Goal: Transaction & Acquisition: Purchase product/service

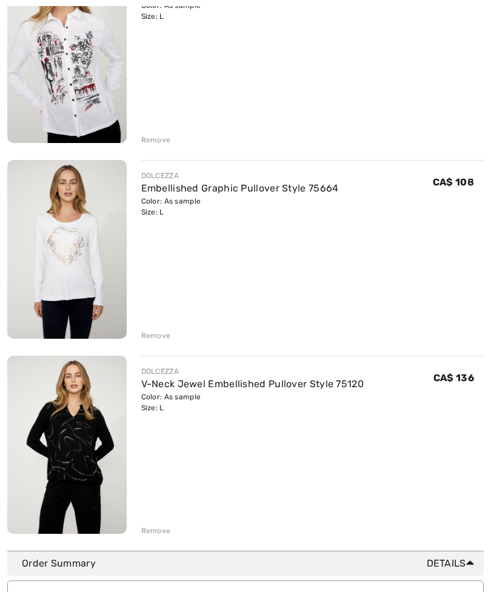
scroll to position [209, 0]
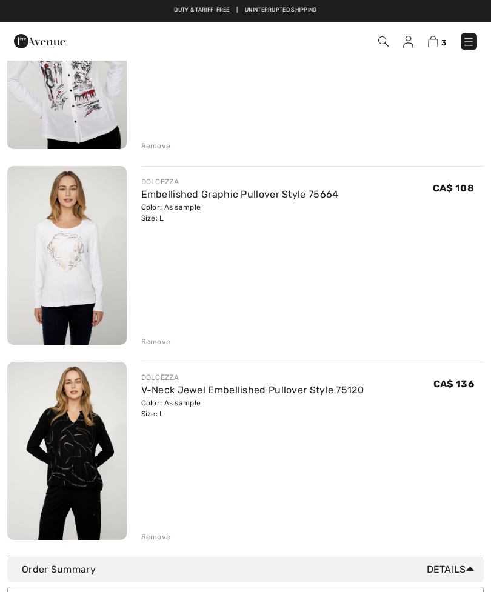
click at [82, 461] on img at bounding box center [66, 451] width 119 height 179
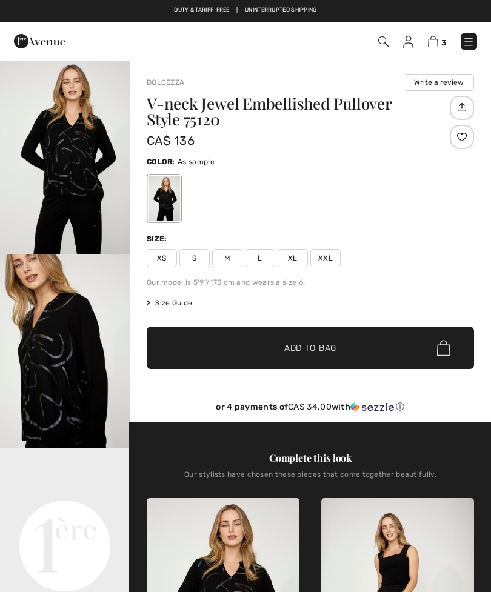
checkbox input "true"
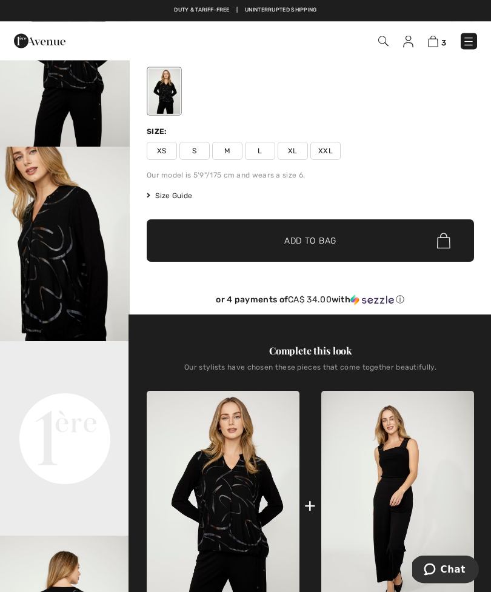
scroll to position [107, 0]
click at [79, 406] on video "Your browser does not support the video tag." at bounding box center [65, 373] width 130 height 65
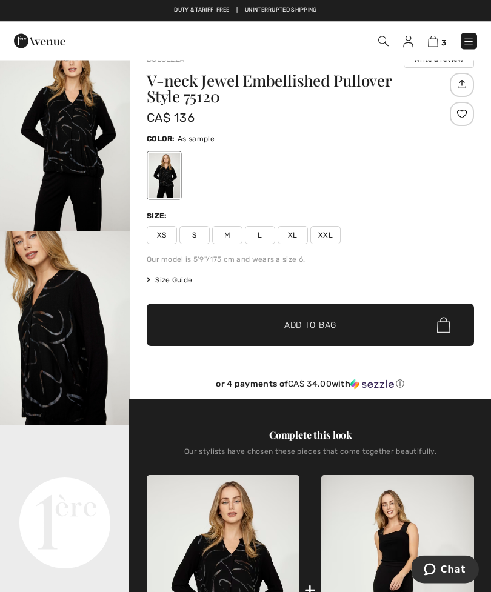
scroll to position [0, 0]
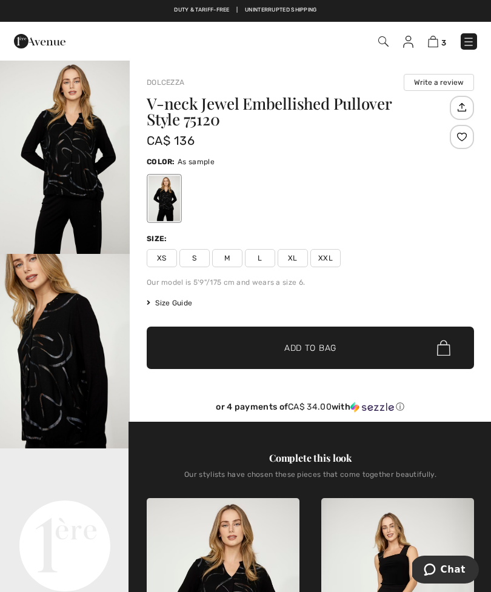
click at [85, 176] on img "1 / 5" at bounding box center [65, 156] width 130 height 195
click at [258, 252] on span "L" at bounding box center [260, 258] width 30 height 18
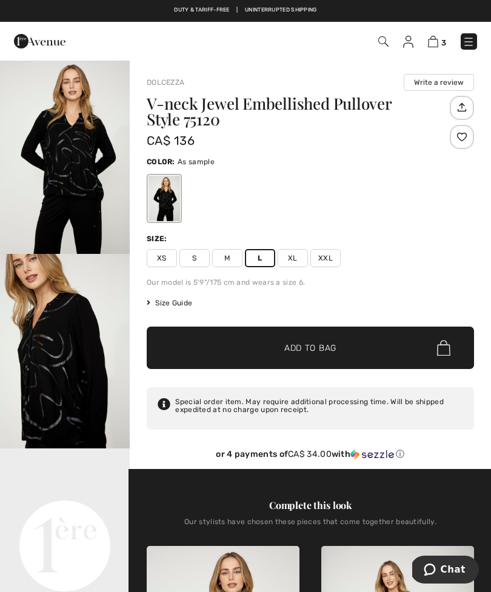
click at [309, 349] on span "Add to Bag" at bounding box center [310, 348] width 52 height 13
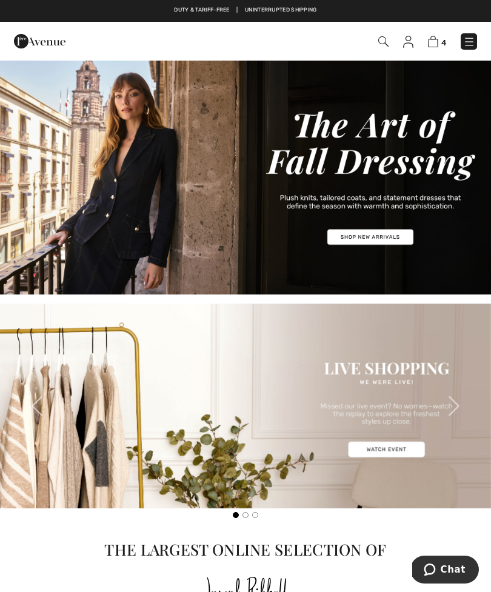
click at [472, 38] on img at bounding box center [469, 42] width 12 height 12
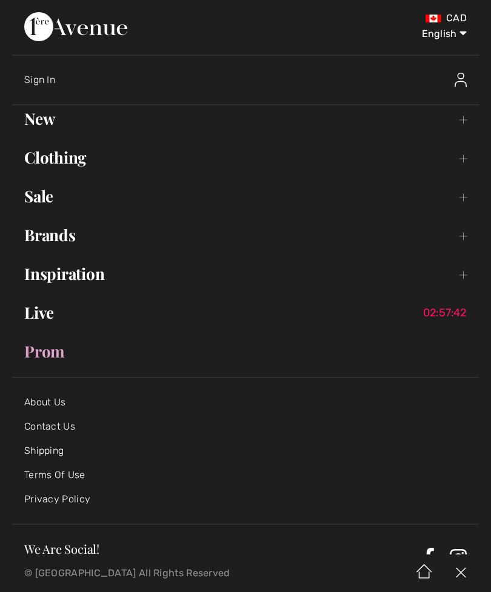
click at [302, 196] on link "Sale Toggle submenu" at bounding box center [245, 196] width 467 height 27
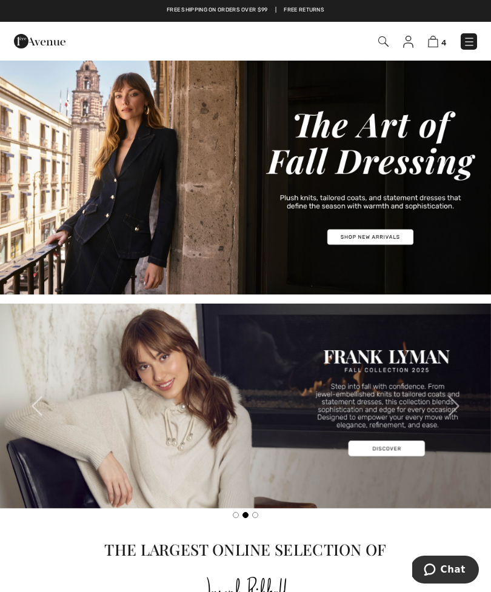
click at [463, 44] on img at bounding box center [469, 42] width 12 height 12
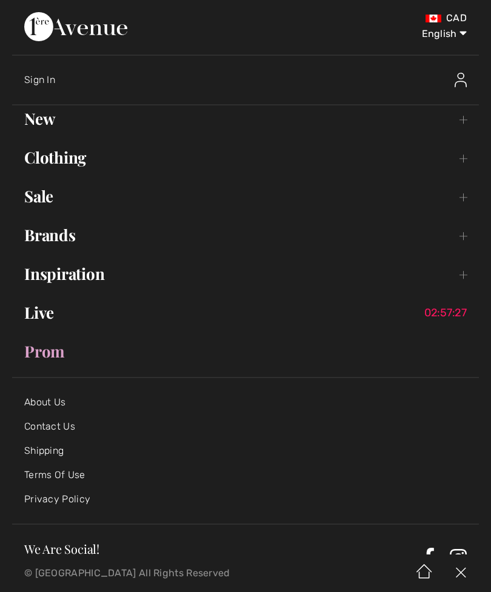
click at [462, 121] on link "New Toggle submenu" at bounding box center [245, 118] width 467 height 27
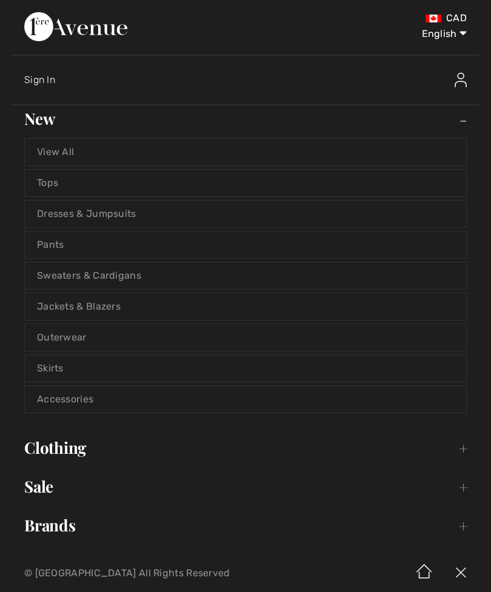
click at [58, 187] on link "Tops" at bounding box center [245, 183] width 441 height 27
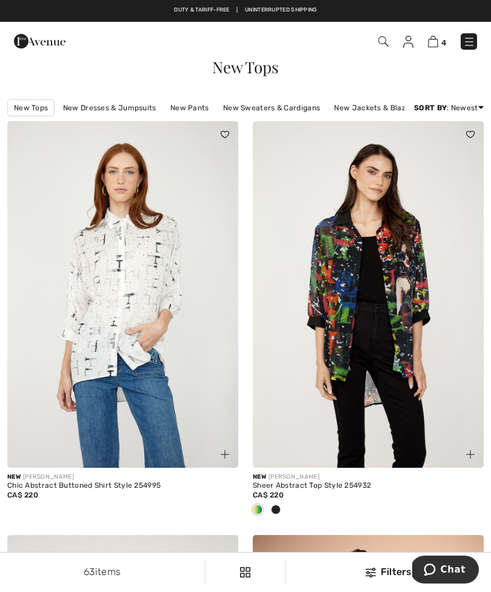
click at [386, 38] on img at bounding box center [383, 41] width 10 height 10
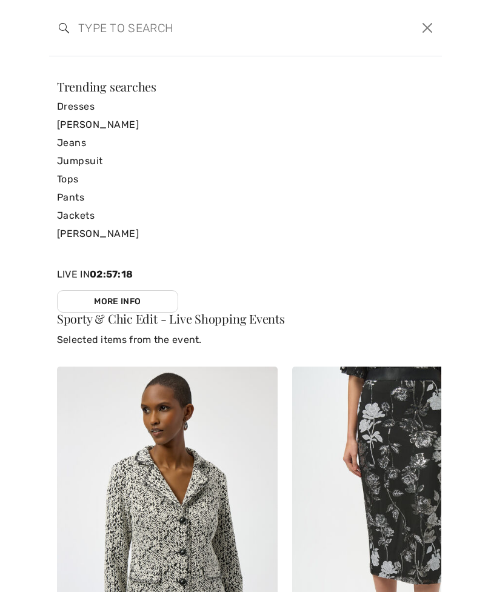
click at [122, 121] on link "[PERSON_NAME]" at bounding box center [245, 125] width 377 height 18
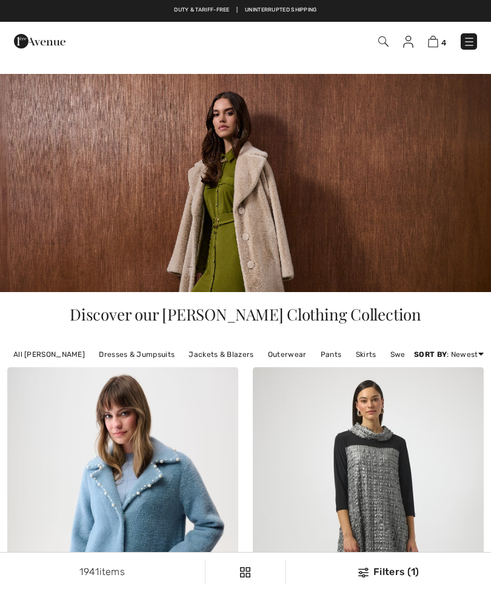
checkbox input "true"
click at [390, 37] on span "4" at bounding box center [346, 41] width 262 height 16
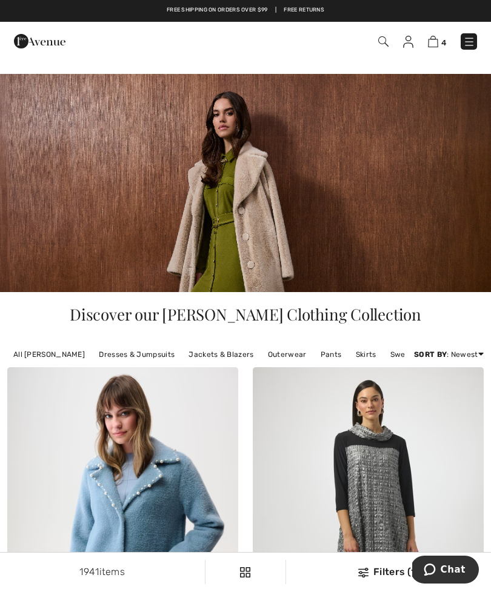
click at [385, 41] on img at bounding box center [383, 41] width 10 height 10
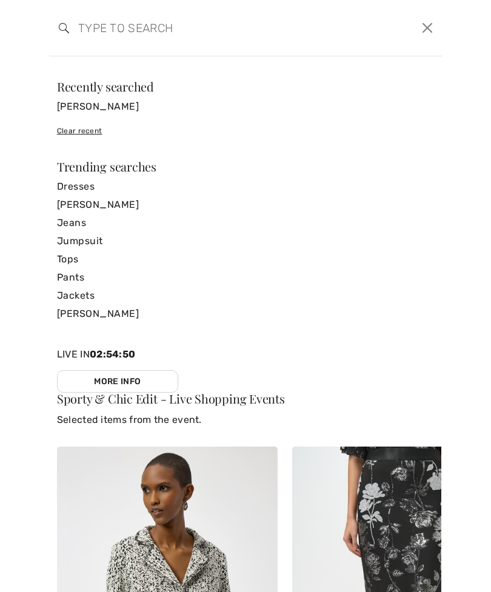
click at [105, 29] on input "search" at bounding box center [203, 28] width 269 height 36
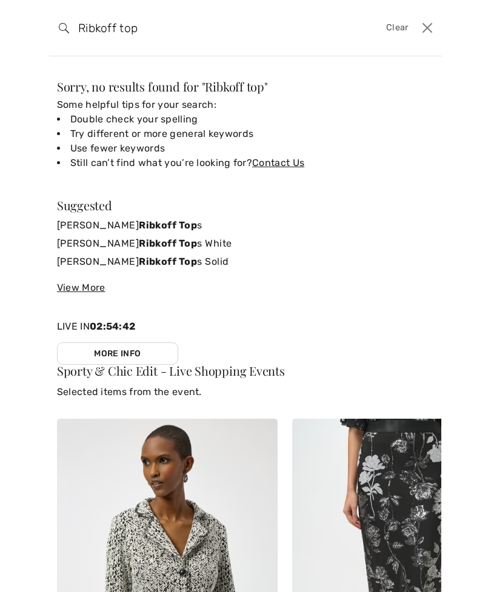
type input "Ribkoff top"
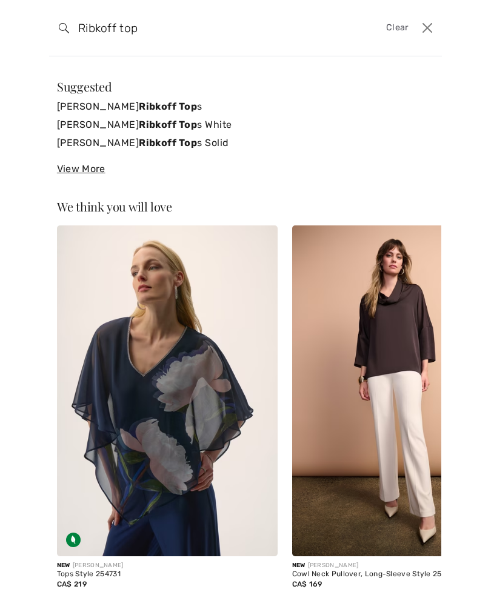
click at [165, 125] on link "Joseph Ribkoff Top s White" at bounding box center [245, 125] width 377 height 18
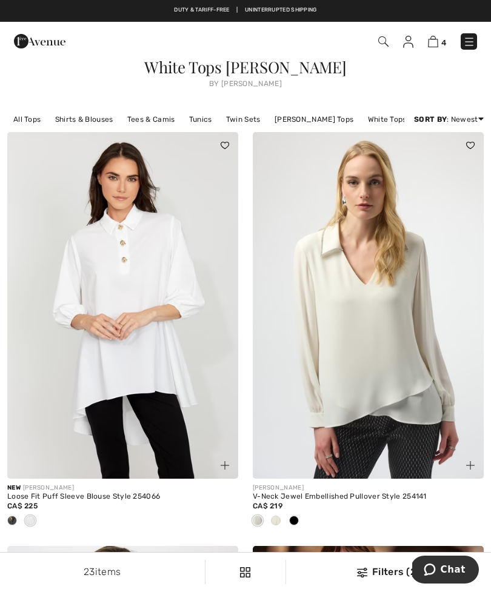
click at [382, 40] on img at bounding box center [383, 41] width 10 height 10
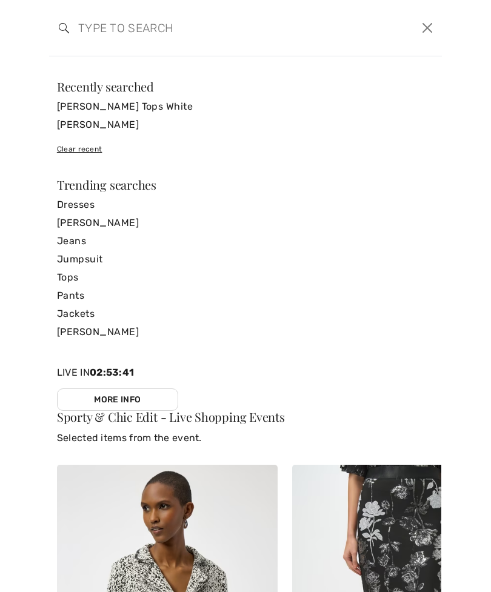
click at [121, 129] on link "[PERSON_NAME]" at bounding box center [245, 125] width 377 height 18
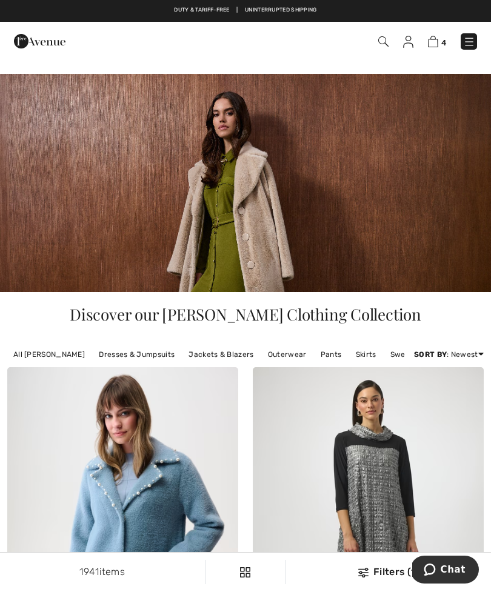
click at [379, 40] on img at bounding box center [383, 41] width 10 height 10
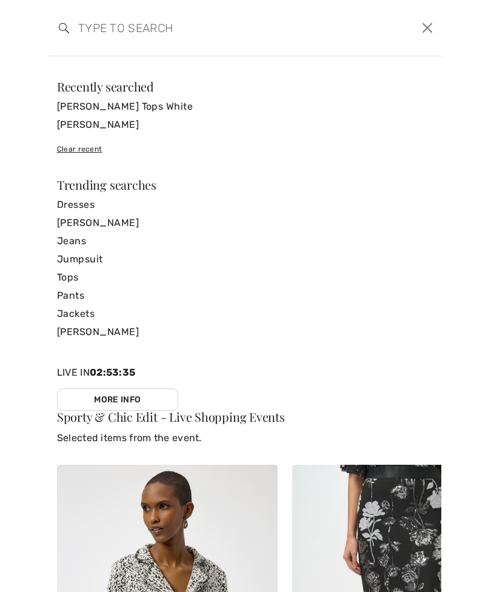
click at [151, 108] on link "[PERSON_NAME] Tops White" at bounding box center [245, 107] width 377 height 18
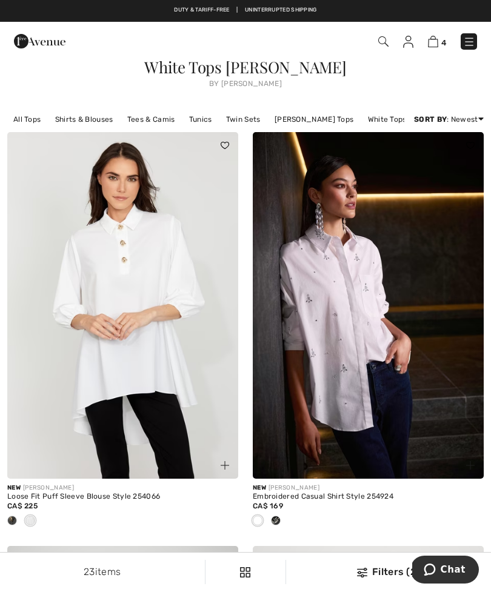
click at [322, 70] on span "White Tops [PERSON_NAME]" at bounding box center [245, 66] width 202 height 21
click at [384, 39] on img at bounding box center [383, 41] width 10 height 10
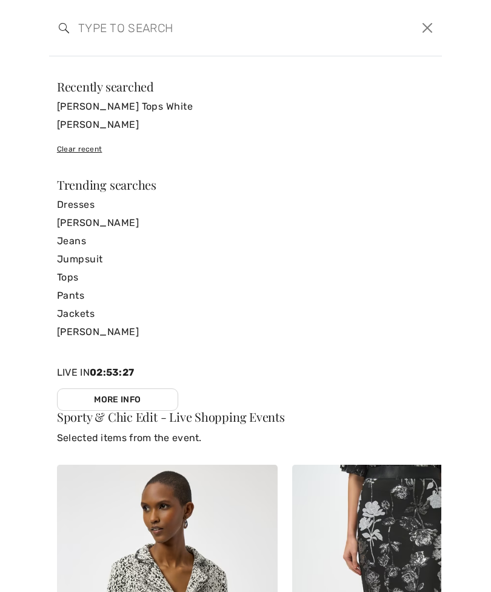
click at [110, 28] on input "search" at bounding box center [203, 28] width 269 height 36
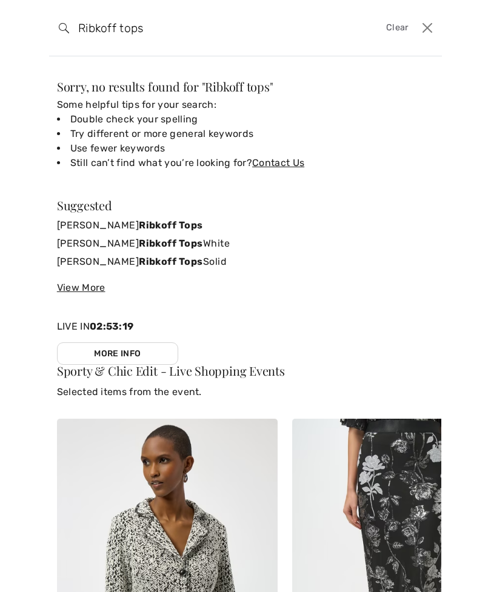
type input "Ribkoff tops"
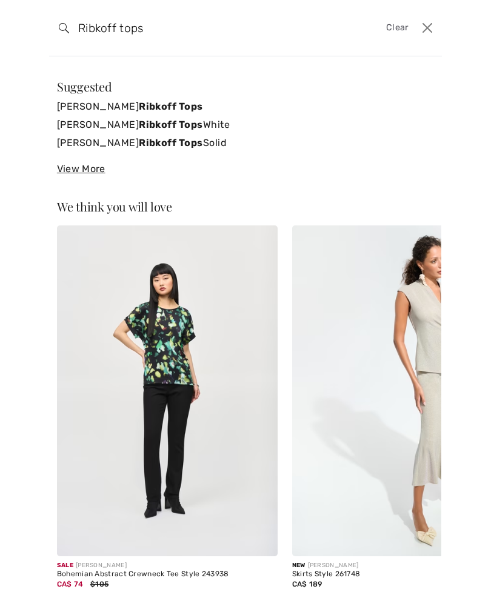
click at [139, 109] on strong "Ribkoff Tops" at bounding box center [171, 107] width 64 height 12
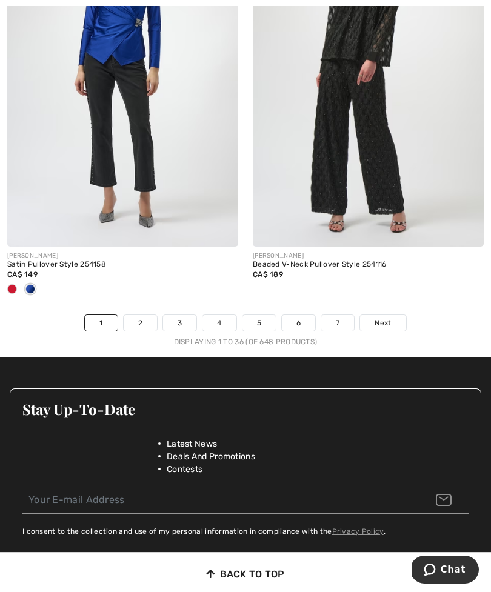
scroll to position [7359, 0]
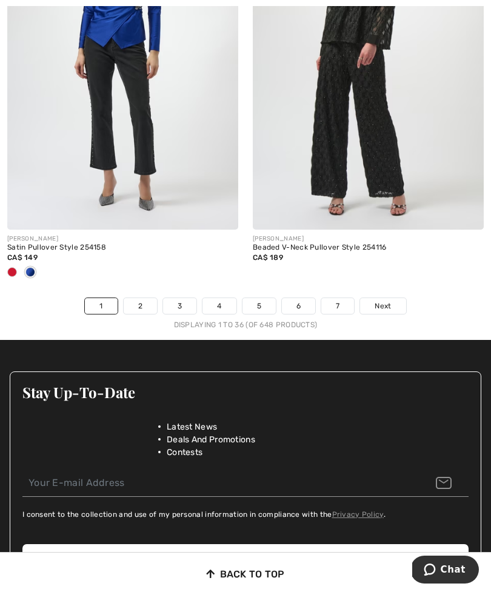
click at [393, 298] on link "Next" at bounding box center [382, 306] width 45 height 16
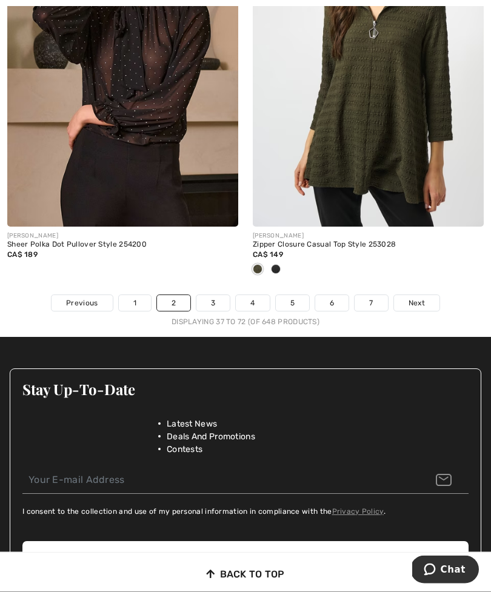
scroll to position [7422, 0]
click at [421, 298] on span "Next" at bounding box center [416, 303] width 16 height 11
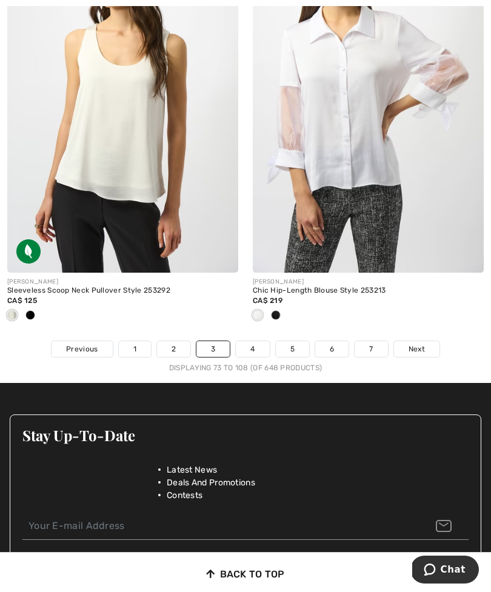
scroll to position [7355, 0]
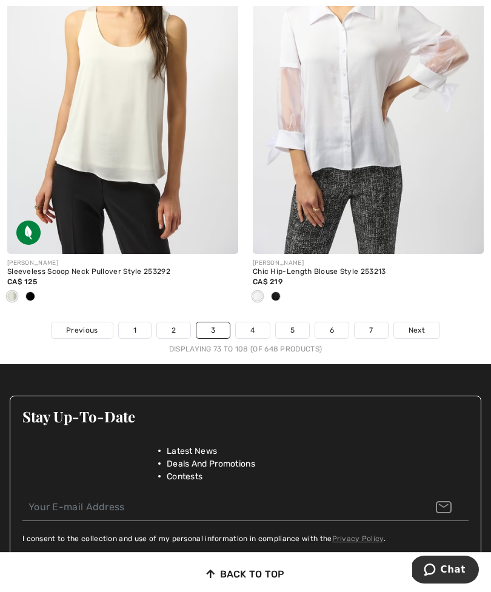
click at [418, 322] on link "Next" at bounding box center [416, 330] width 45 height 16
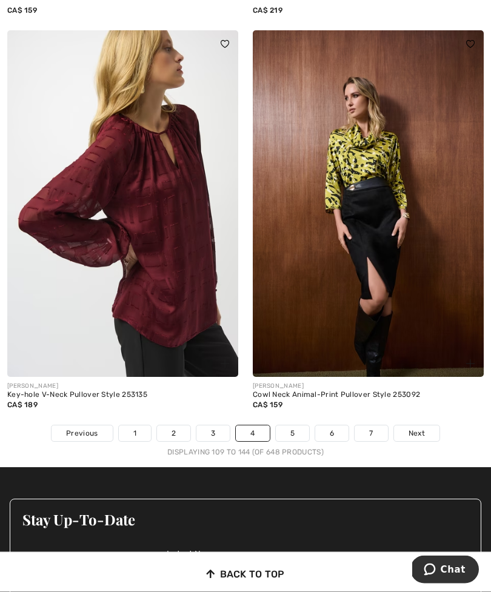
scroll to position [7252, 0]
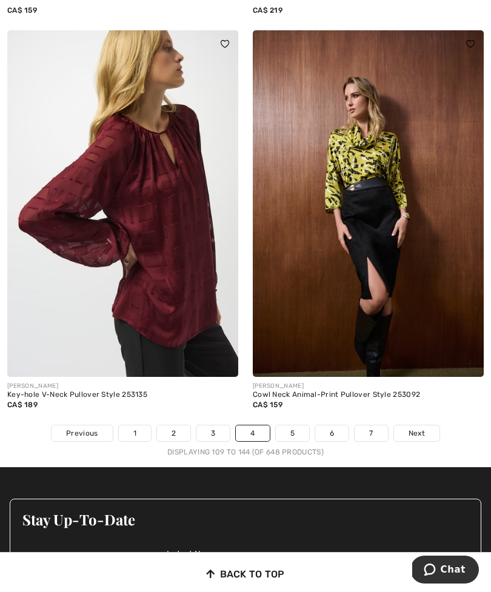
click at [418, 429] on span "Next" at bounding box center [416, 433] width 16 height 11
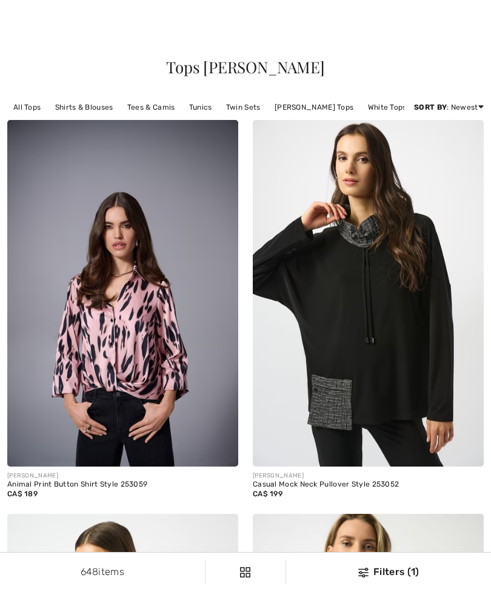
checkbox input "true"
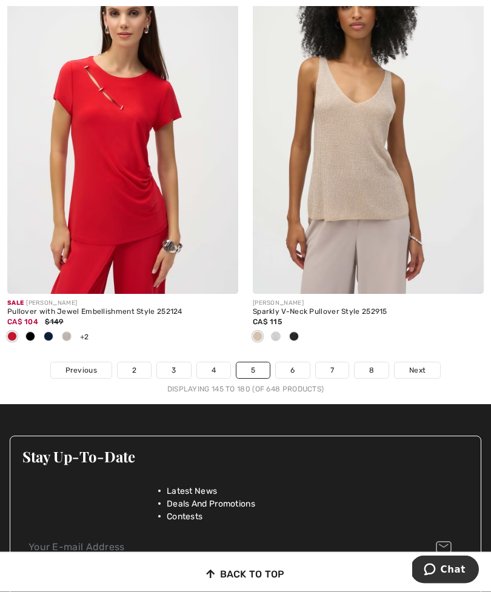
scroll to position [7215, 0]
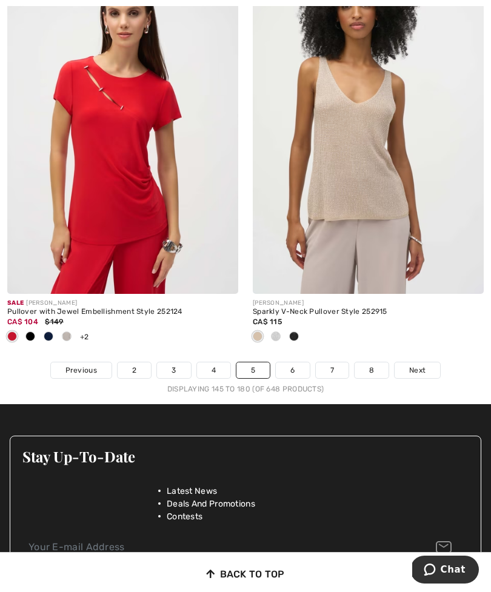
click at [419, 365] on span "Next" at bounding box center [417, 370] width 16 height 11
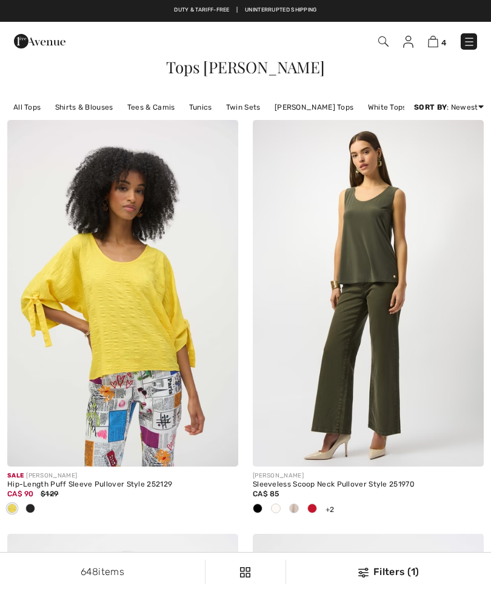
checkbox input "true"
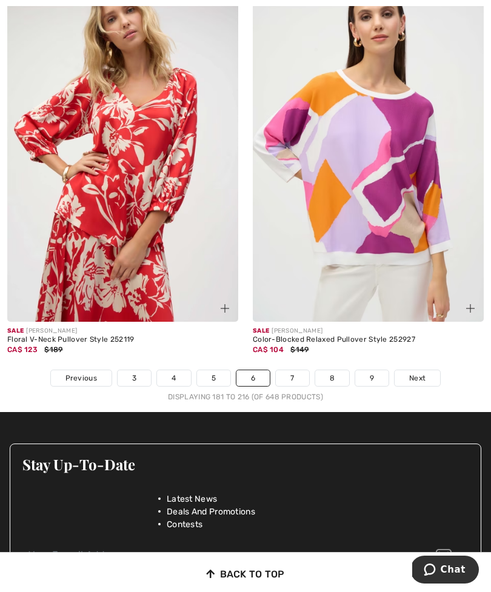
scroll to position [7412, 0]
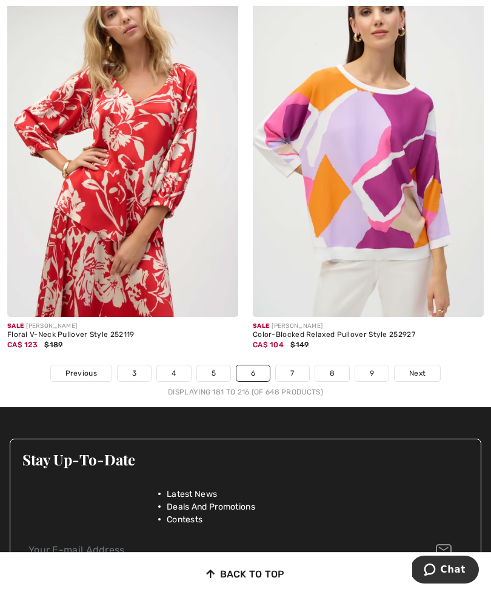
click at [418, 368] on span "Next" at bounding box center [417, 373] width 16 height 11
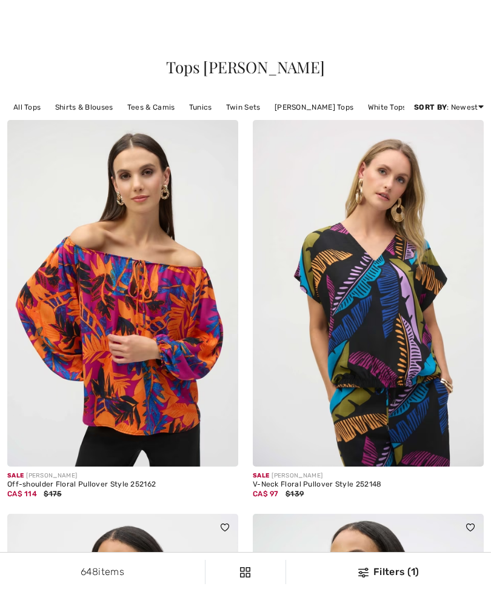
checkbox input "true"
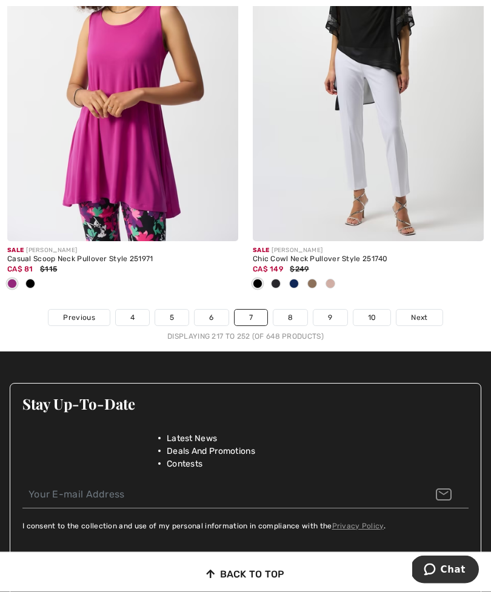
scroll to position [7388, 0]
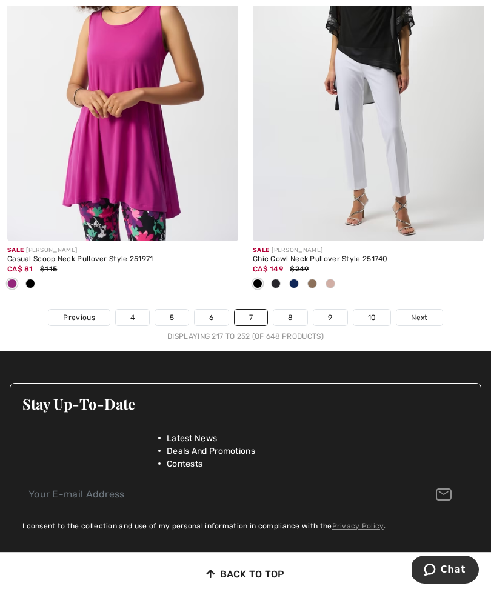
click at [416, 312] on span "Next" at bounding box center [419, 317] width 16 height 11
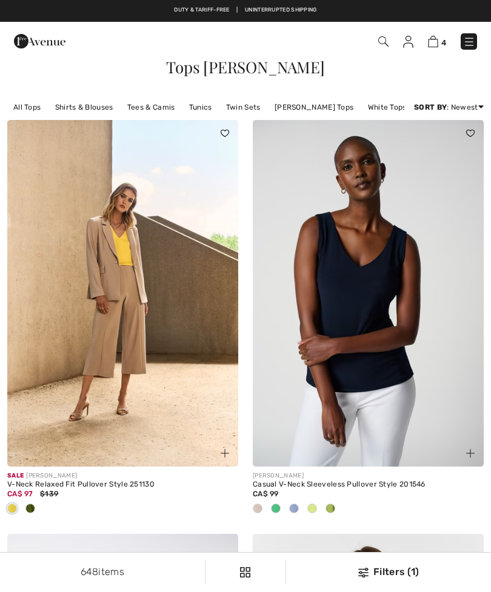
checkbox input "true"
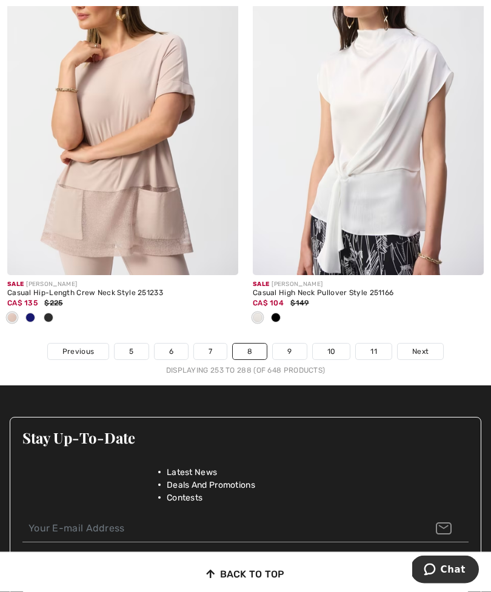
scroll to position [7354, 0]
click at [425, 346] on span "Next" at bounding box center [420, 351] width 16 height 11
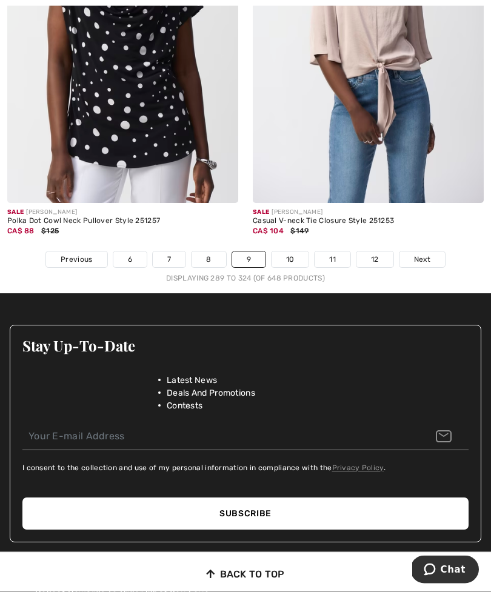
scroll to position [7426, 0]
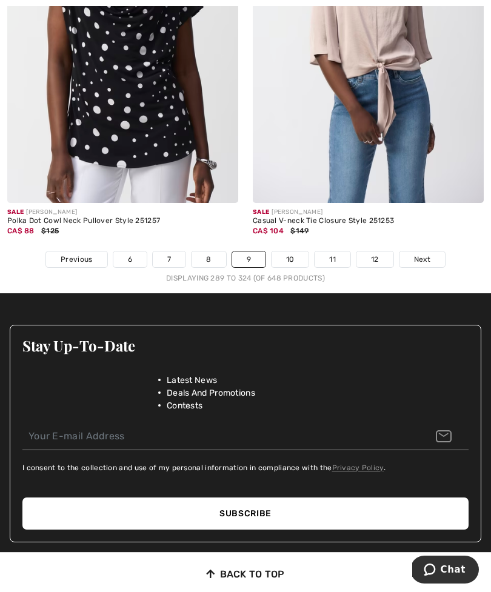
click at [427, 254] on span "Next" at bounding box center [422, 259] width 16 height 11
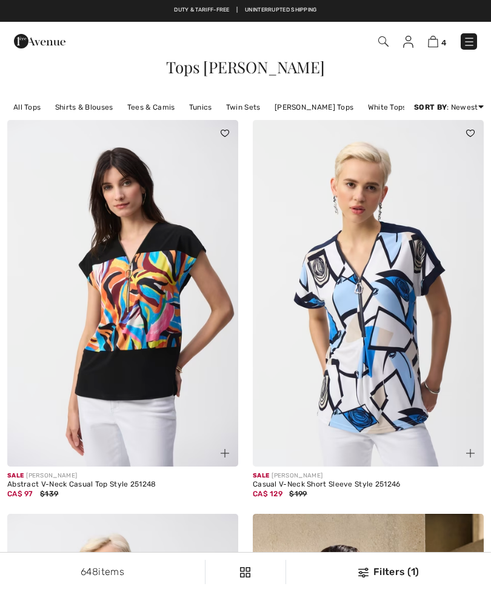
checkbox input "true"
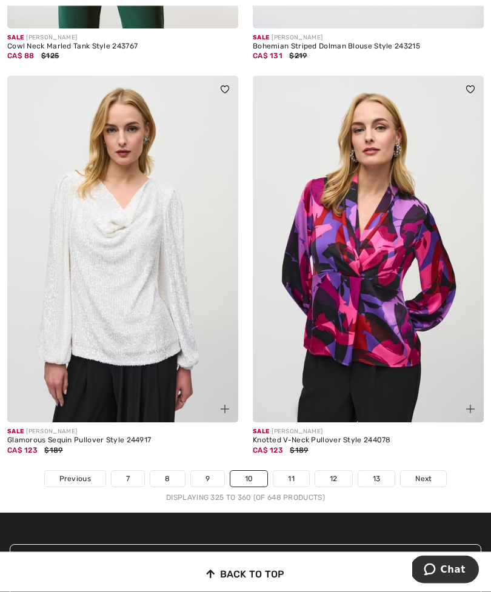
scroll to position [7168, 0]
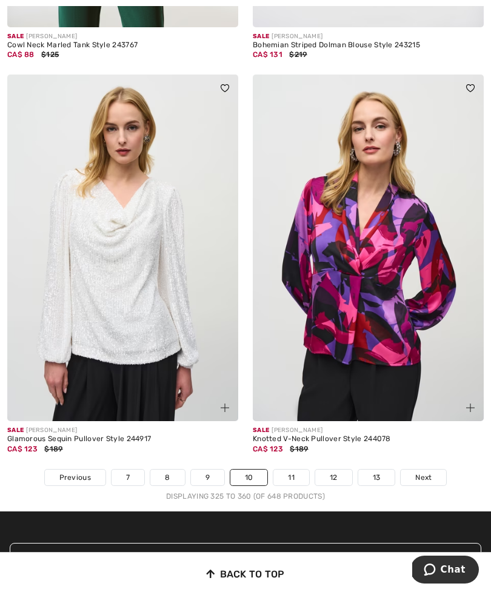
click at [423, 472] on span "Next" at bounding box center [423, 477] width 16 height 11
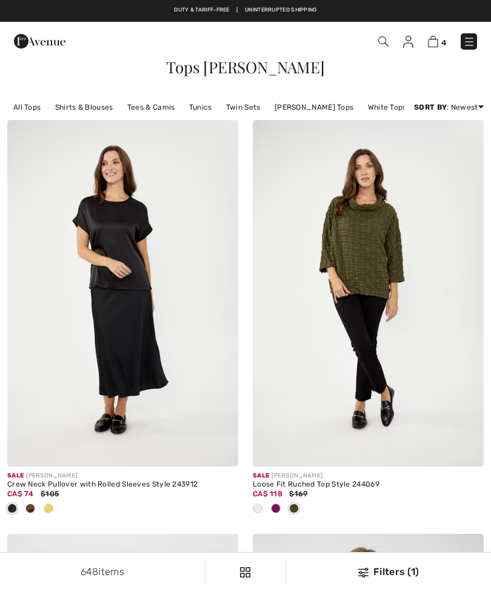
checkbox input "true"
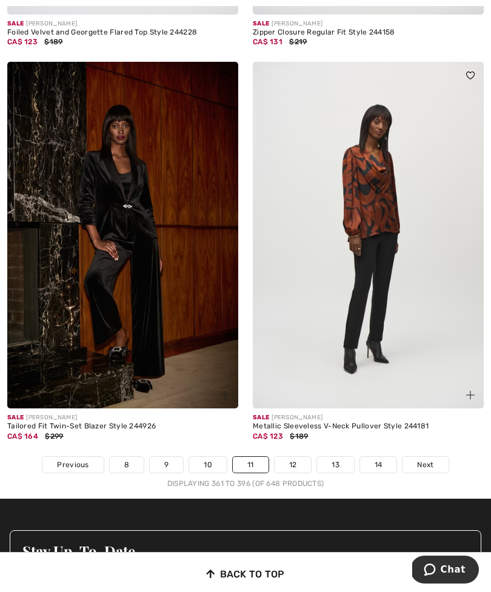
scroll to position [7333, 0]
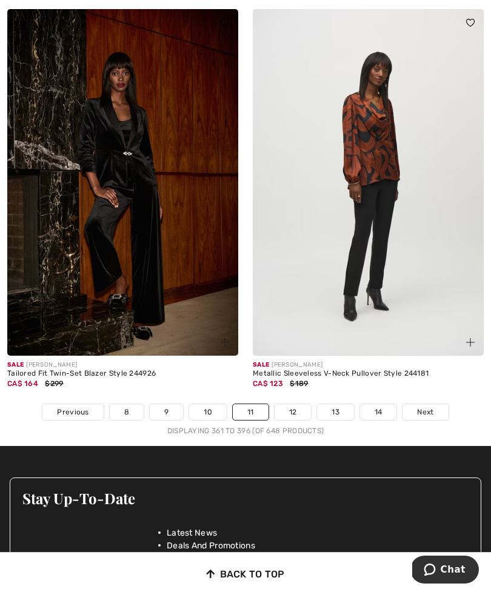
click at [428, 407] on span "Next" at bounding box center [425, 412] width 16 height 11
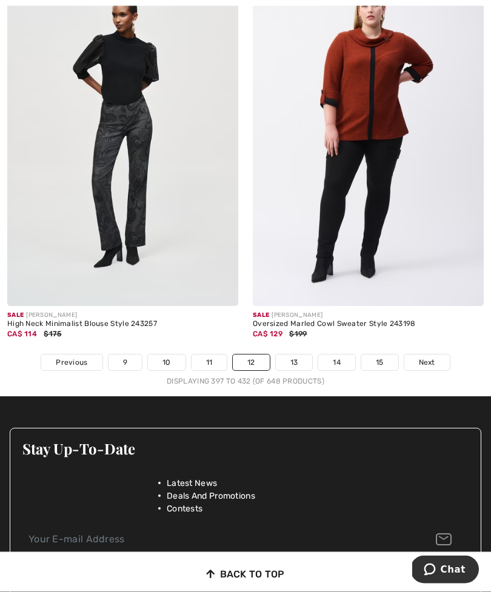
scroll to position [7277, 0]
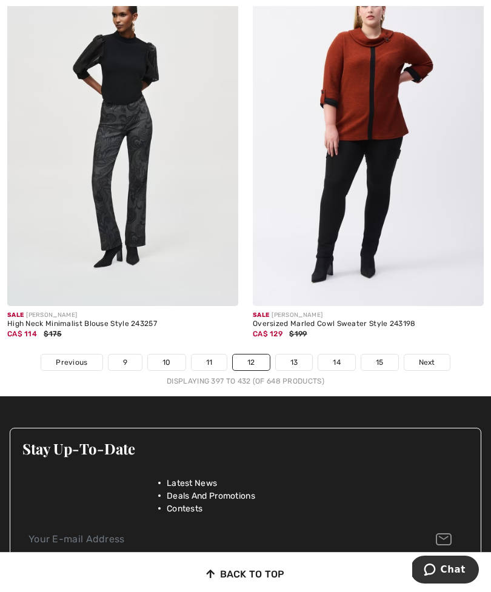
click at [433, 354] on link "Next" at bounding box center [426, 362] width 45 height 16
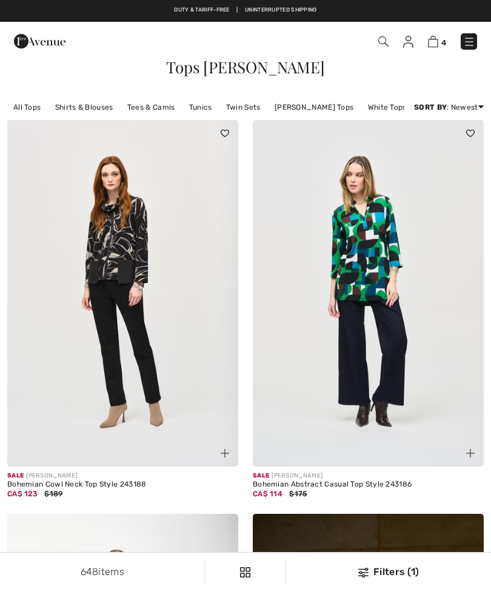
checkbox input "true"
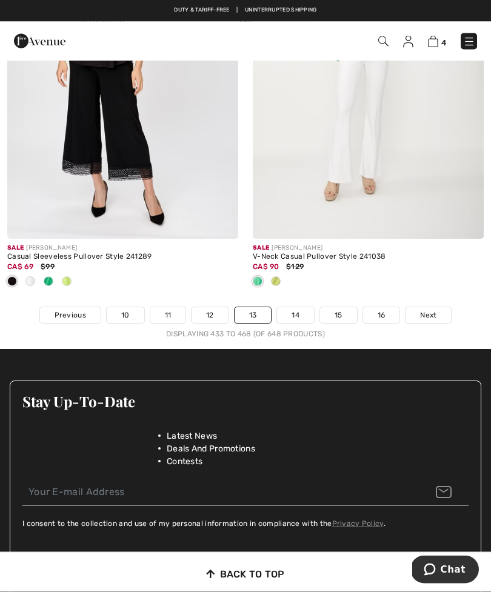
scroll to position [7390, 0]
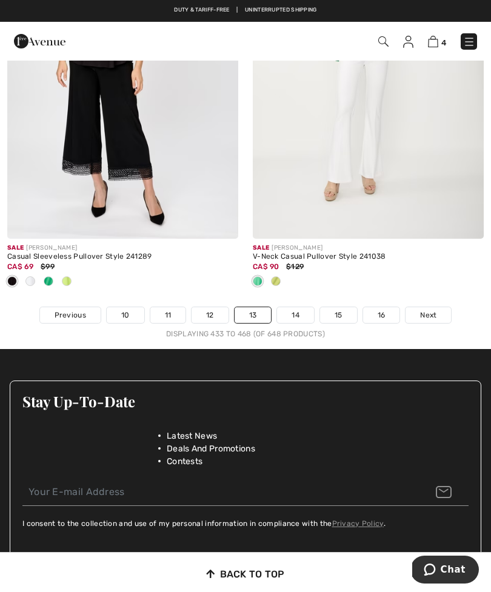
click at [432, 310] on span "Next" at bounding box center [428, 315] width 16 height 11
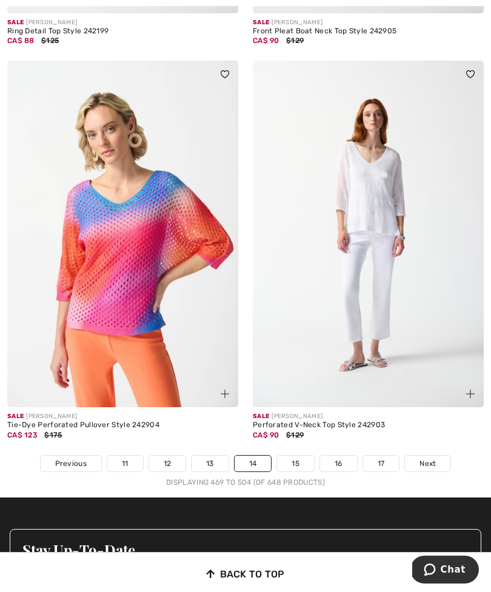
scroll to position [7251, 0]
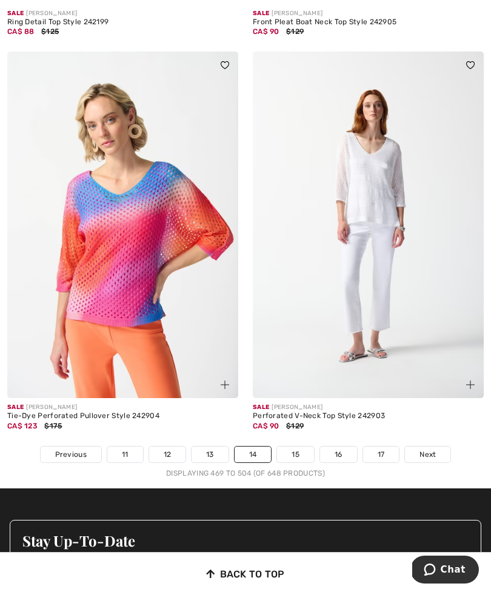
click at [434, 449] on span "Next" at bounding box center [427, 454] width 16 height 11
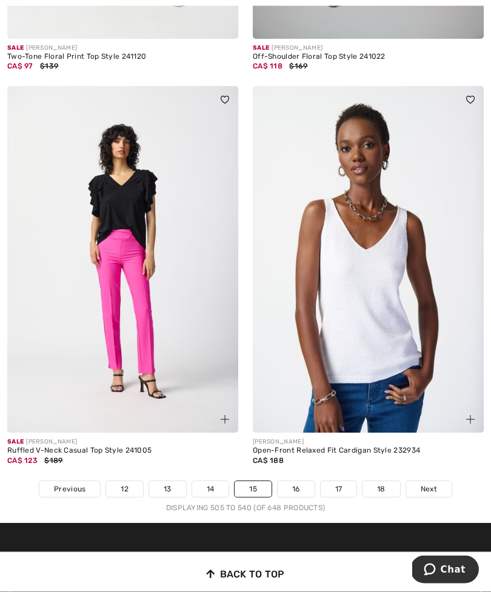
scroll to position [7216, 0]
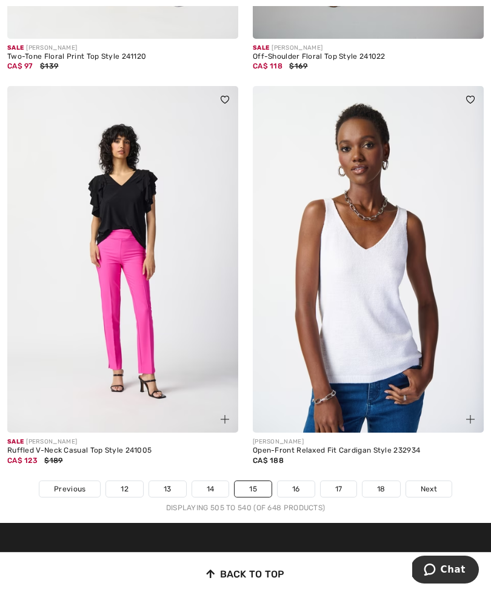
click at [436, 484] on span "Next" at bounding box center [429, 489] width 16 height 11
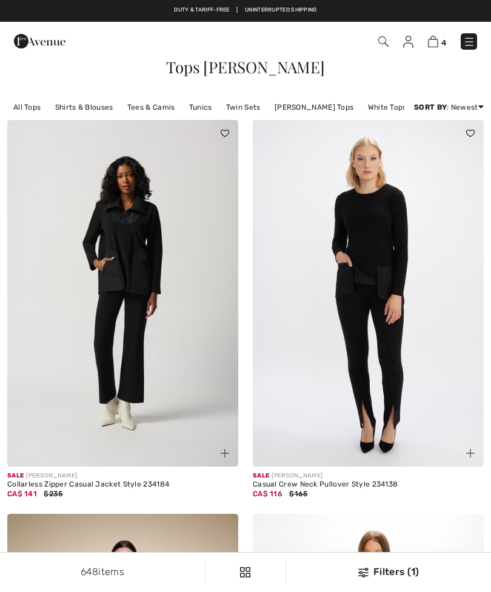
checkbox input "true"
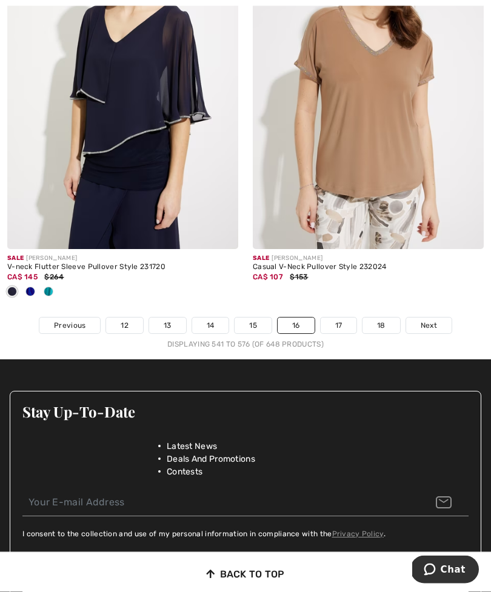
scroll to position [7340, 0]
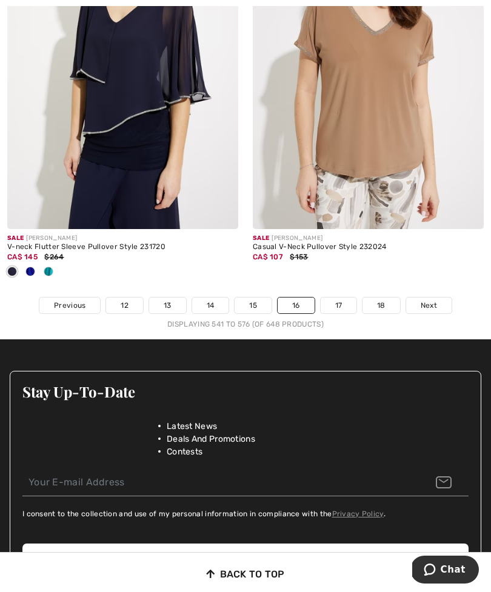
click at [438, 298] on link "Next" at bounding box center [428, 306] width 45 height 16
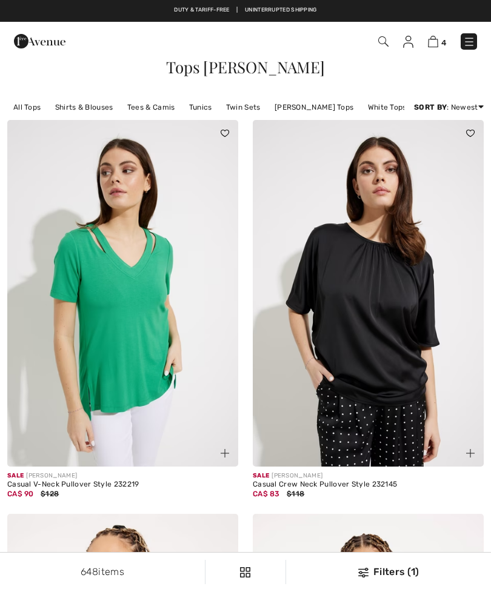
checkbox input "true"
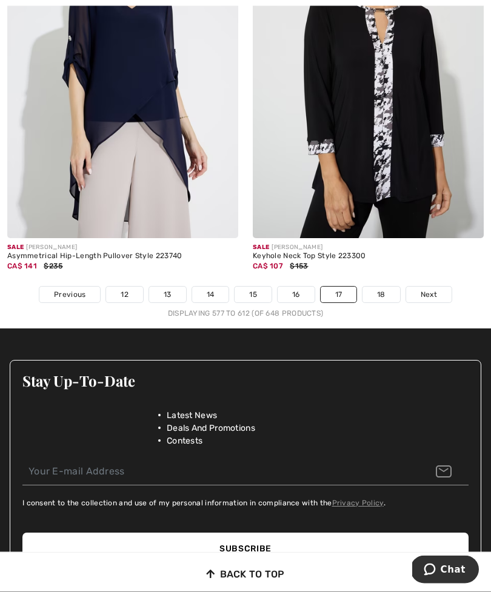
scroll to position [7291, 0]
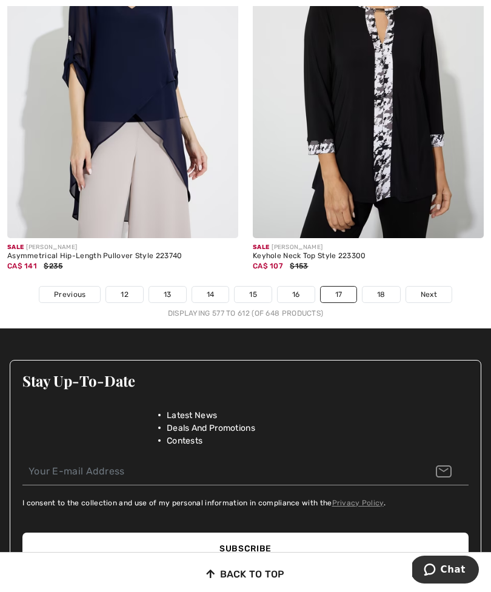
click at [432, 289] on span "Next" at bounding box center [429, 294] width 16 height 11
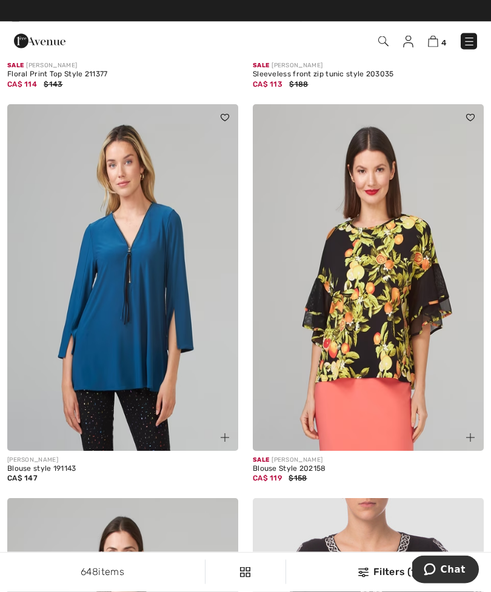
scroll to position [6584, 0]
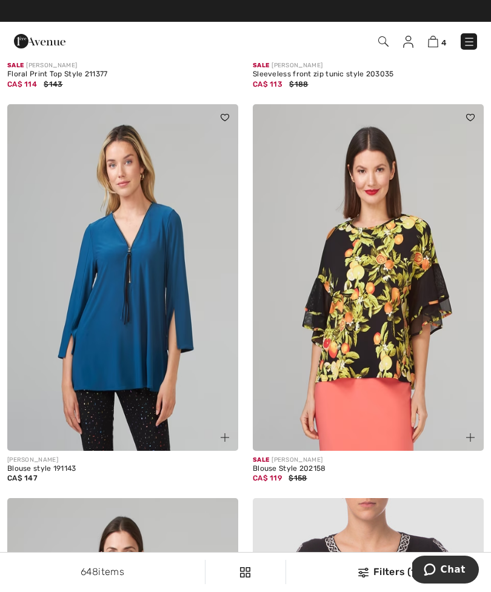
click at [382, 44] on img at bounding box center [383, 41] width 10 height 10
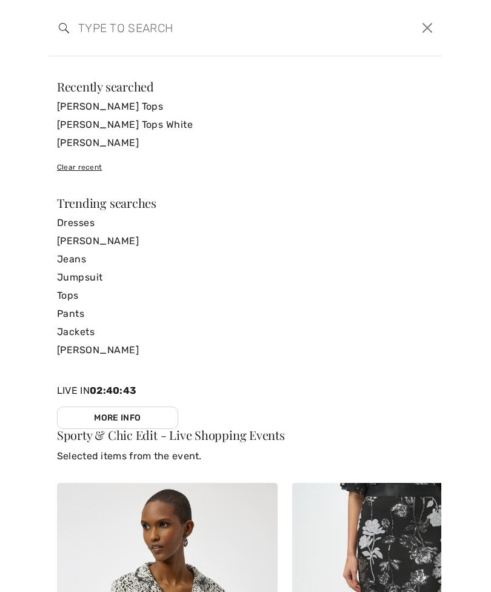
click at [153, 108] on link "[PERSON_NAME] Tops" at bounding box center [245, 107] width 377 height 18
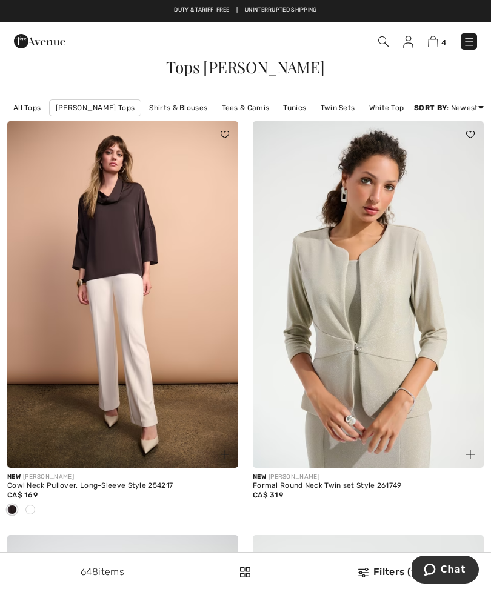
click at [178, 107] on link "Shirts & Blouses" at bounding box center [178, 108] width 70 height 16
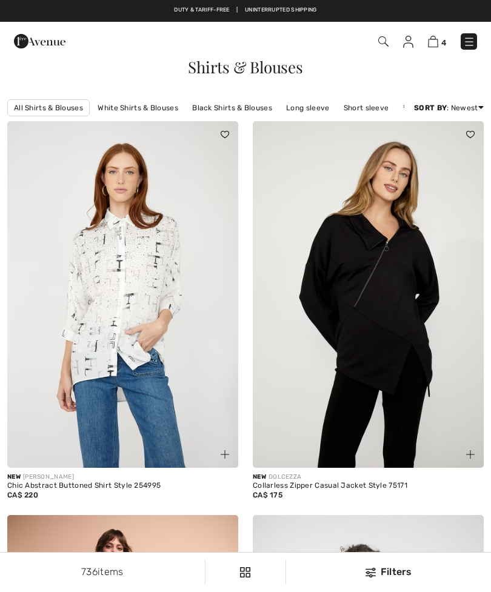
checkbox input "true"
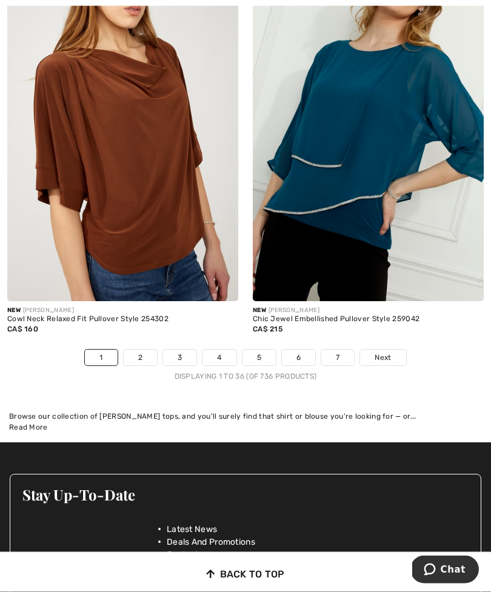
scroll to position [7329, 0]
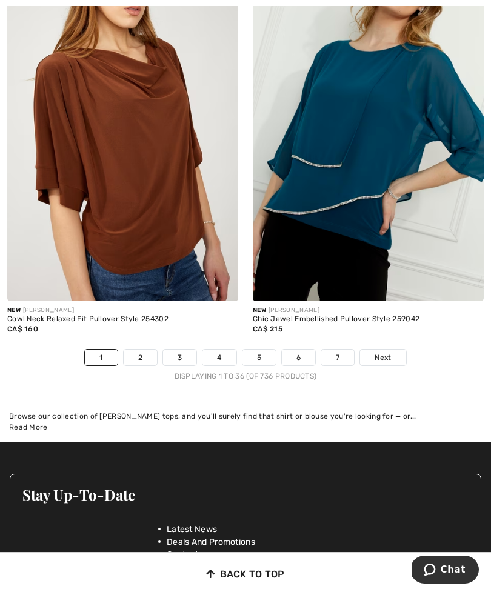
click at [390, 352] on span "Next" at bounding box center [382, 357] width 16 height 11
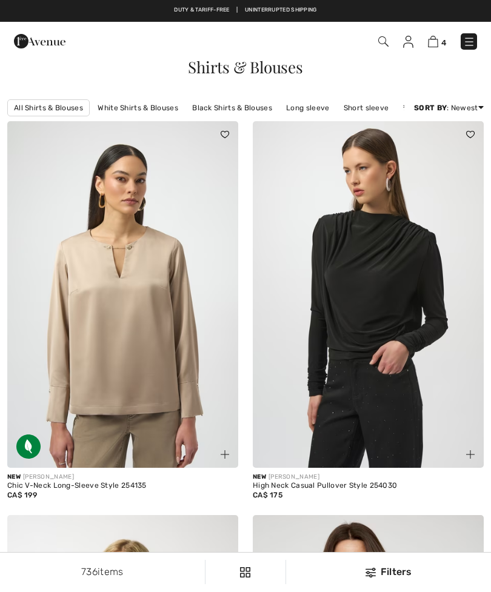
checkbox input "true"
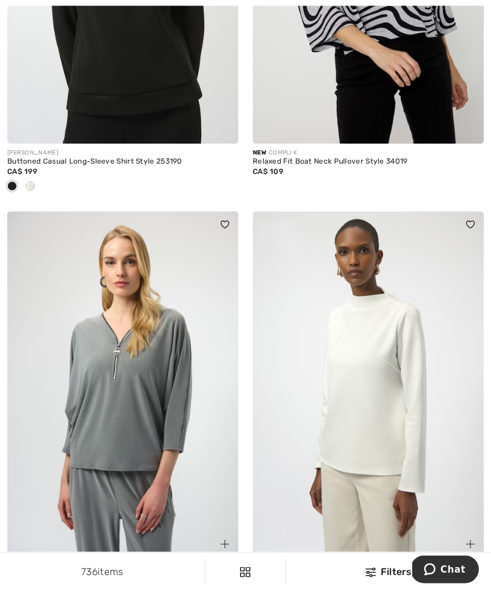
scroll to position [753, 0]
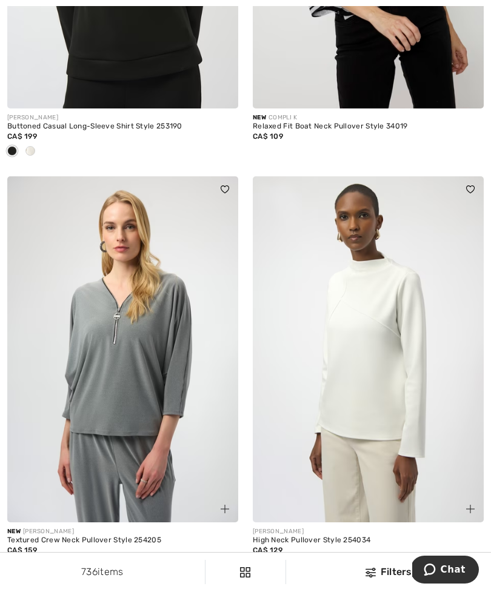
click at [390, 332] on img at bounding box center [368, 349] width 231 height 347
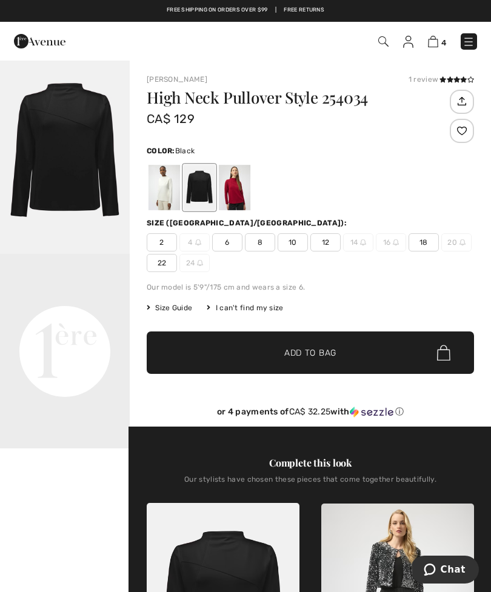
click at [75, 155] on img "1 / 1" at bounding box center [65, 156] width 130 height 195
click at [75, 319] on video "Your browser does not support the video tag." at bounding box center [65, 286] width 130 height 65
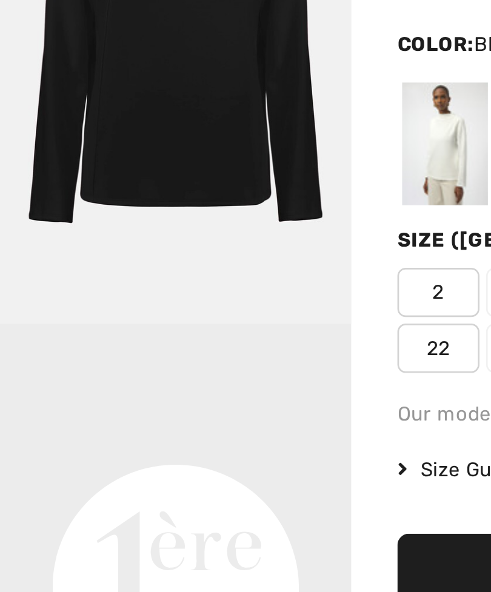
click at [172, 165] on div at bounding box center [164, 187] width 32 height 45
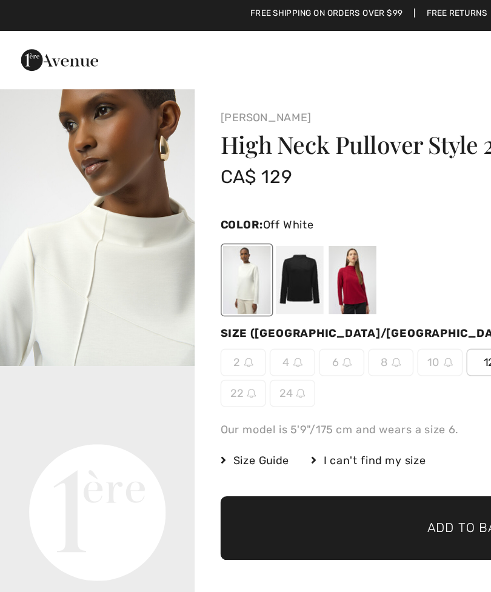
scroll to position [244, 0]
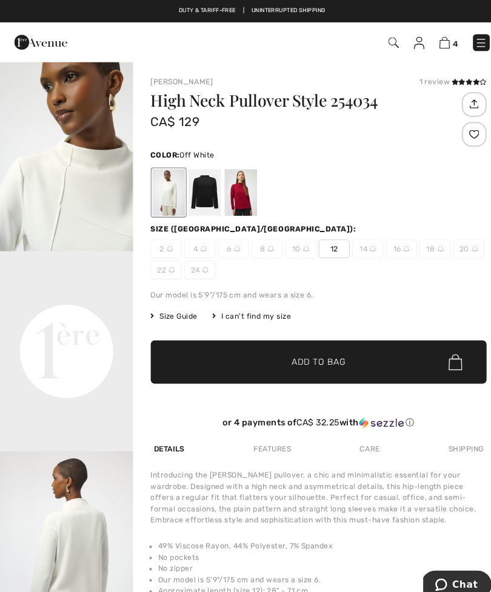
click at [318, 355] on span "Add to Bag" at bounding box center [310, 353] width 52 height 13
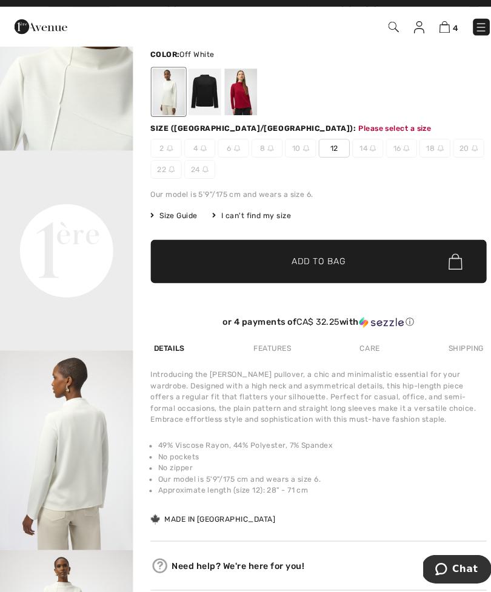
scroll to position [115, 0]
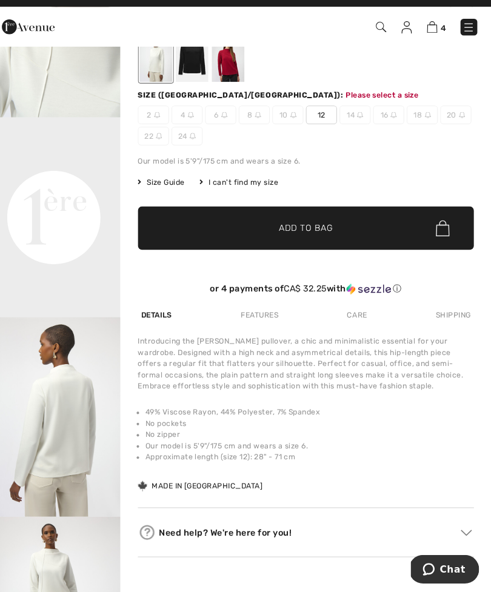
click at [308, 231] on span "Add to Bag" at bounding box center [310, 237] width 52 height 13
click at [318, 118] on span "12" at bounding box center [325, 127] width 30 height 18
click at [307, 231] on span "Add to Bag" at bounding box center [310, 237] width 52 height 13
click at [428, 36] on img at bounding box center [433, 42] width 10 height 12
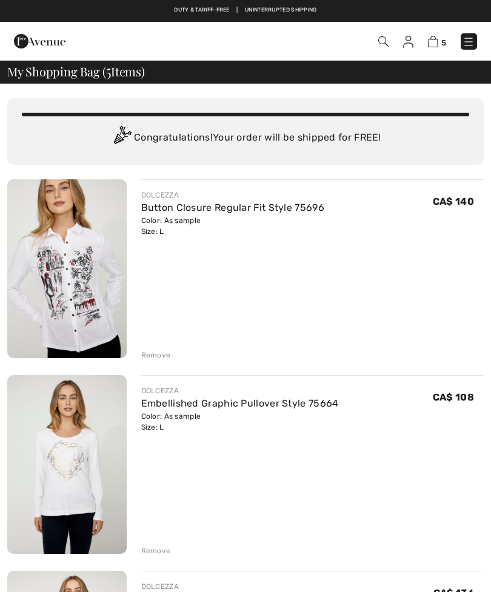
checkbox input "true"
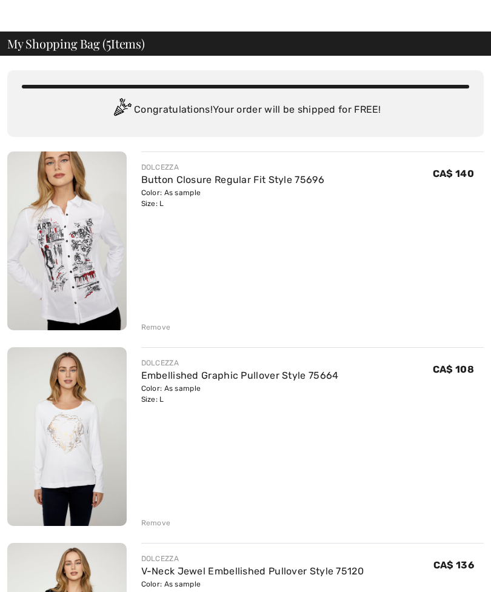
scroll to position [28, 0]
click at [159, 327] on div "Remove" at bounding box center [156, 327] width 30 height 11
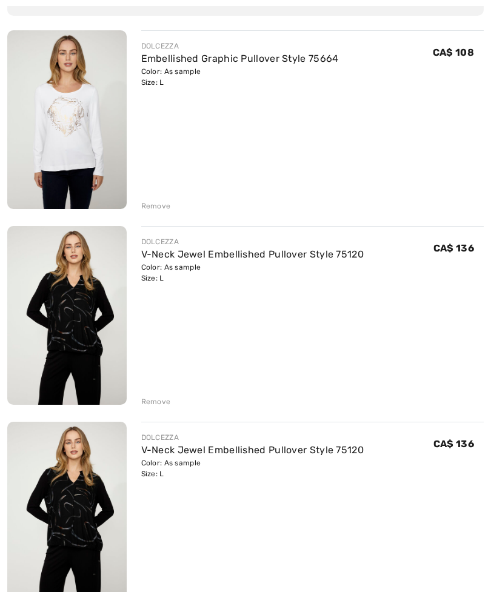
scroll to position [156, 0]
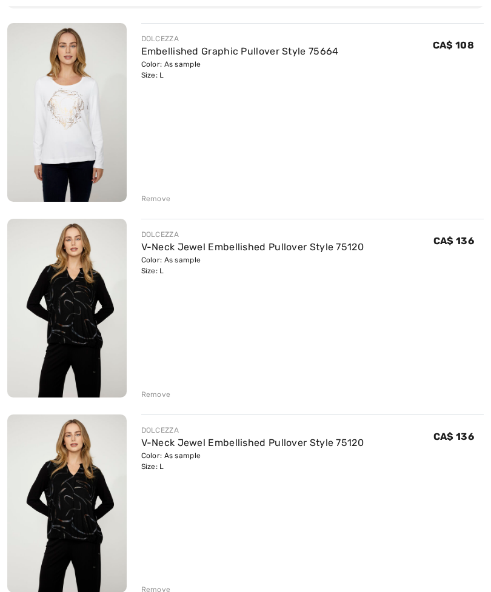
click at [162, 398] on div "Remove" at bounding box center [156, 394] width 30 height 11
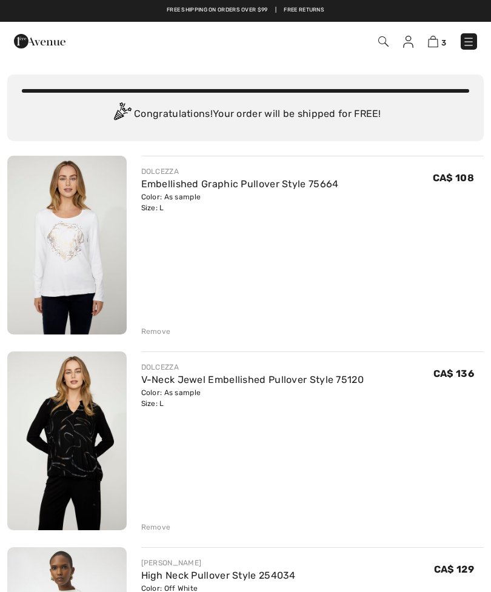
scroll to position [0, 0]
